Goal: Book appointment/travel/reservation

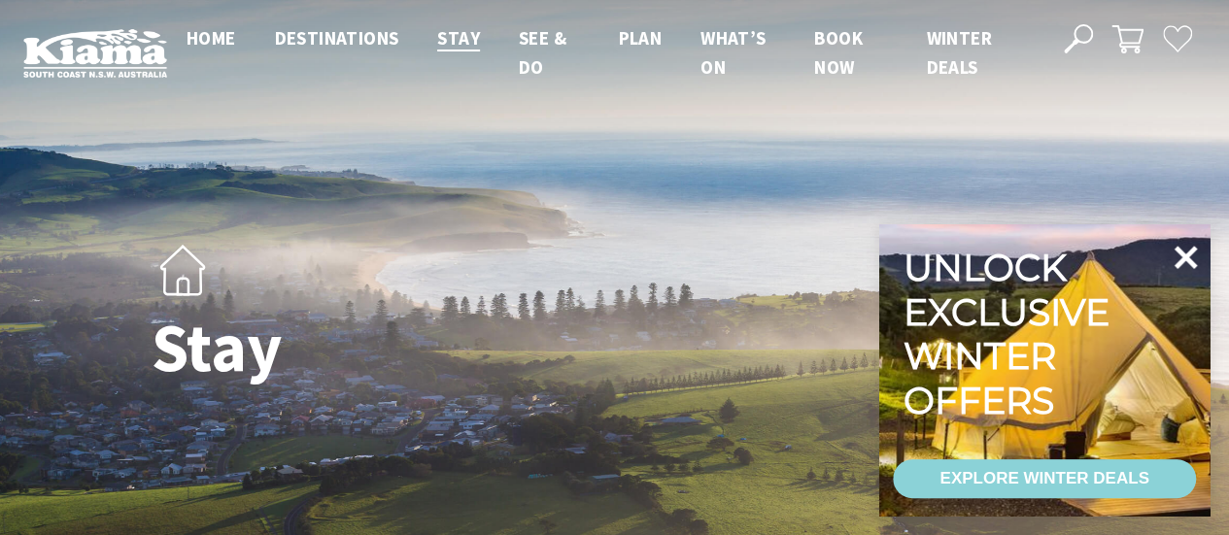
click at [1187, 264] on icon at bounding box center [1185, 257] width 47 height 47
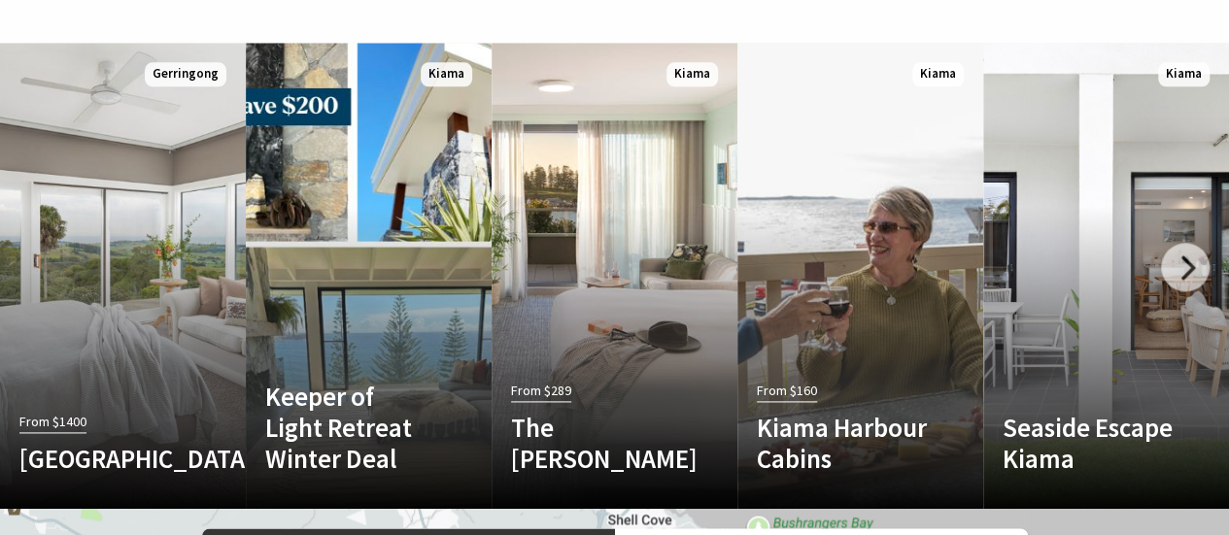
scroll to position [1140, 0]
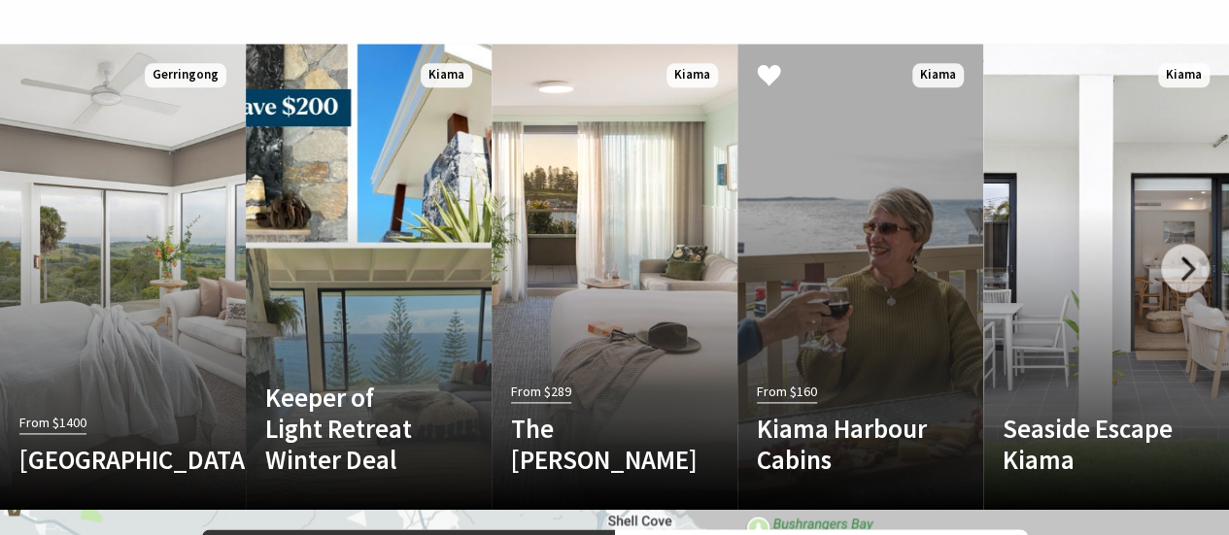
click at [905, 413] on h4 "Kiama Harbour Cabins" at bounding box center [842, 444] width 170 height 63
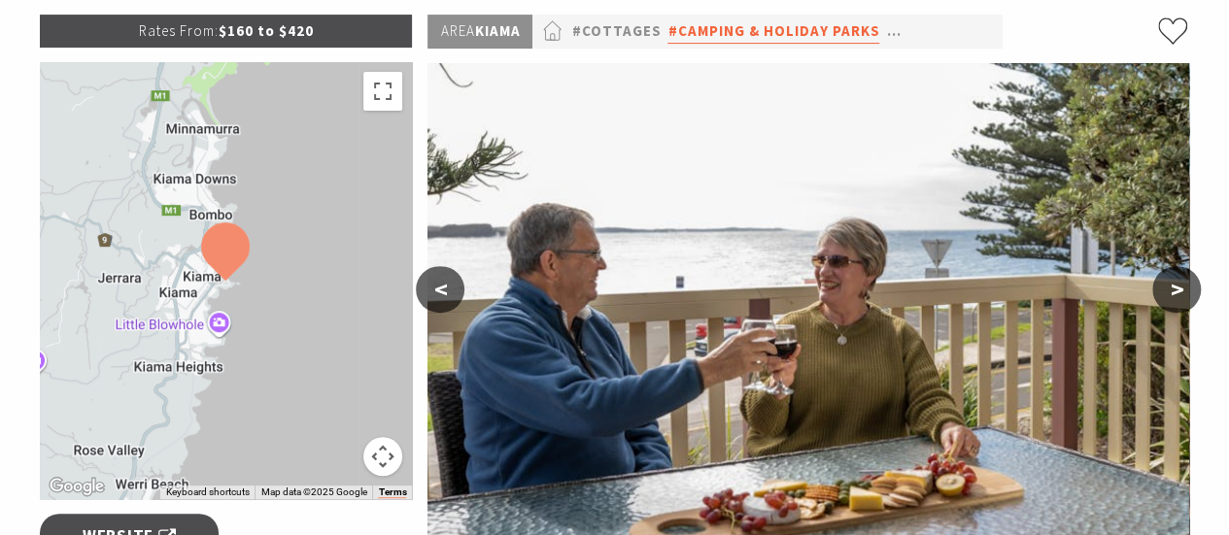
scroll to position [291, 0]
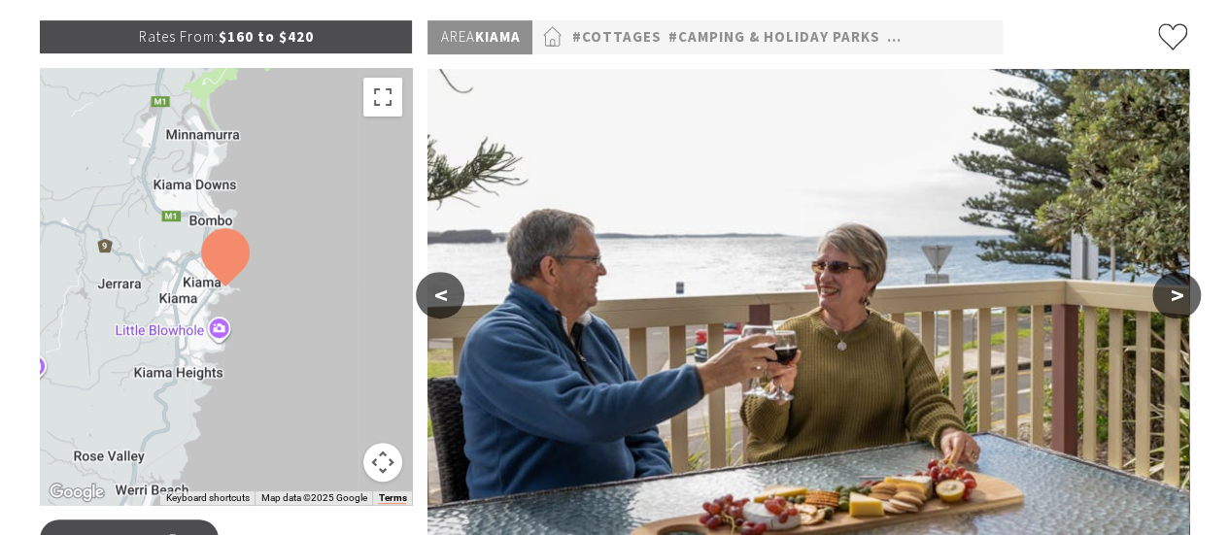
click at [309, 246] on div at bounding box center [226, 286] width 373 height 437
click at [226, 255] on img at bounding box center [225, 257] width 64 height 74
click at [395, 463] on button "Map camera controls" at bounding box center [382, 462] width 39 height 39
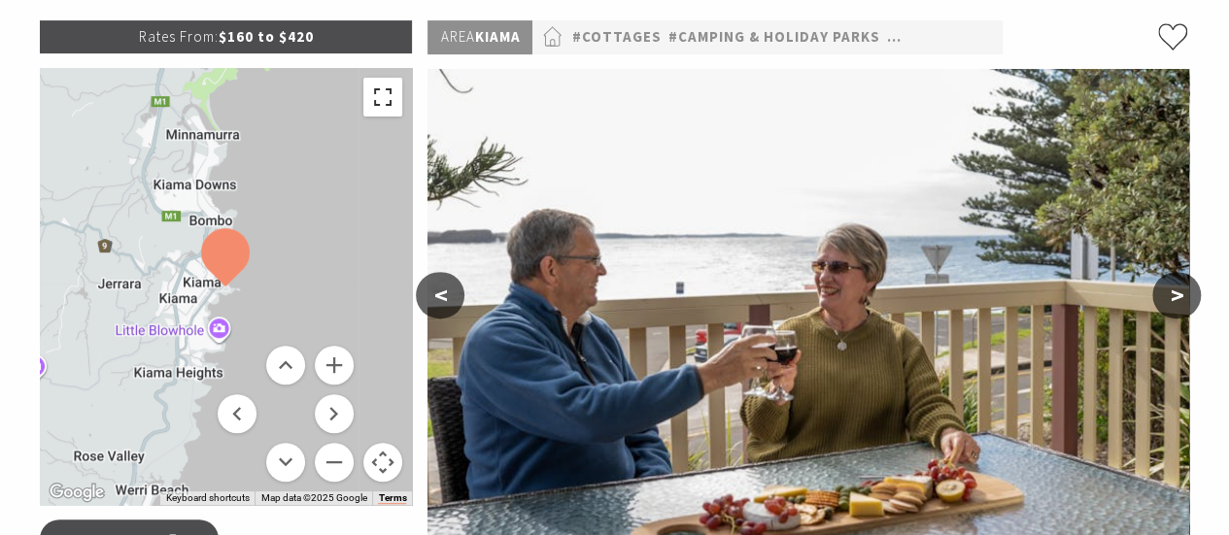
click at [394, 101] on button "Toggle fullscreen view" at bounding box center [382, 97] width 39 height 39
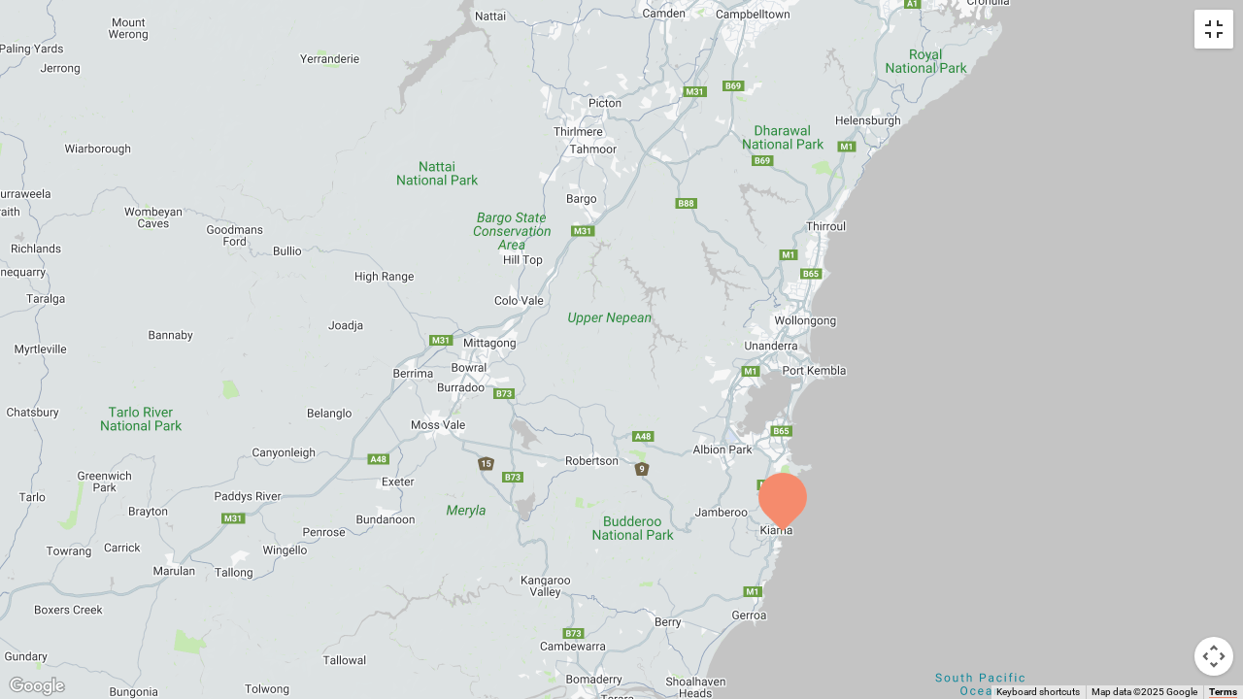
click at [1207, 38] on button "Toggle fullscreen view" at bounding box center [1214, 29] width 39 height 39
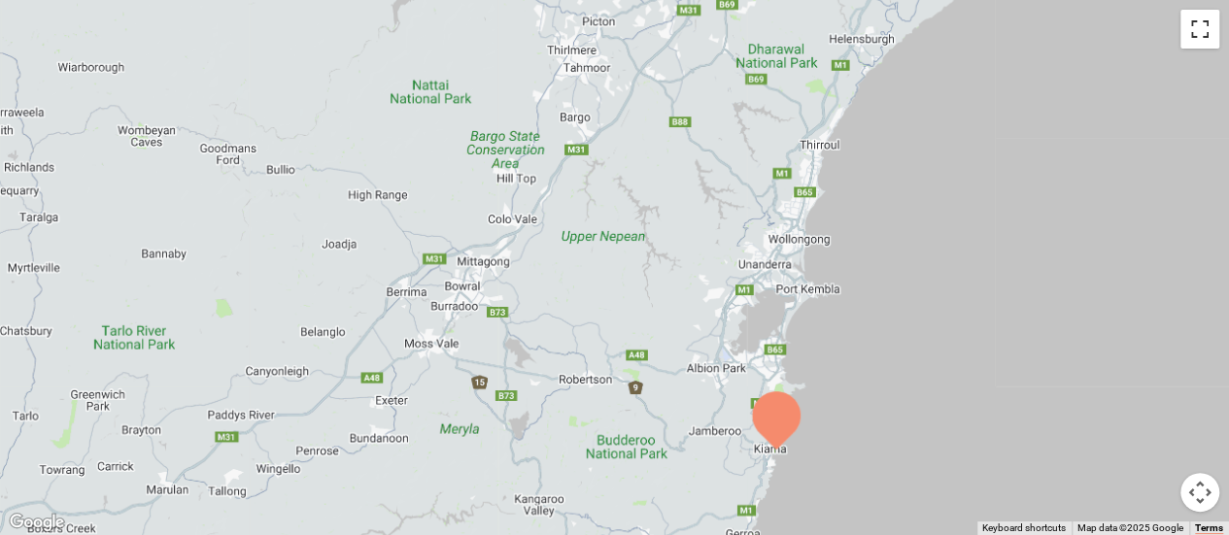
scroll to position [191, 0]
